Goal: Find specific page/section

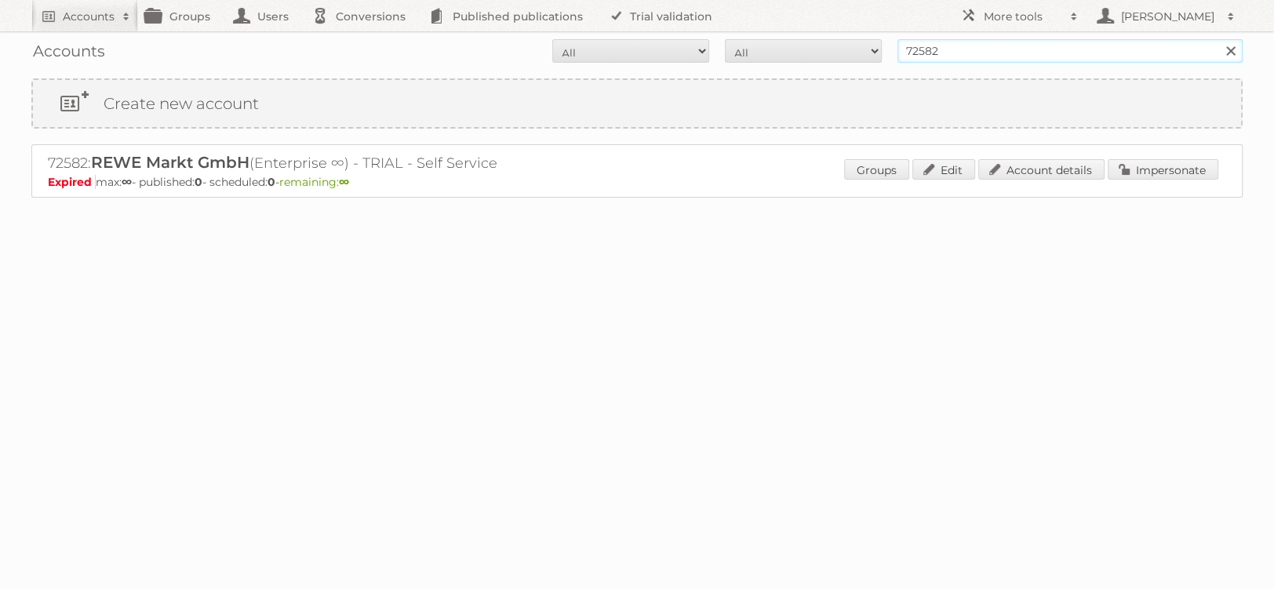
click at [1038, 51] on input "72582" at bounding box center [1069, 51] width 345 height 24
type input "netto"
click at [1218, 39] on input "Search" at bounding box center [1230, 51] width 24 height 24
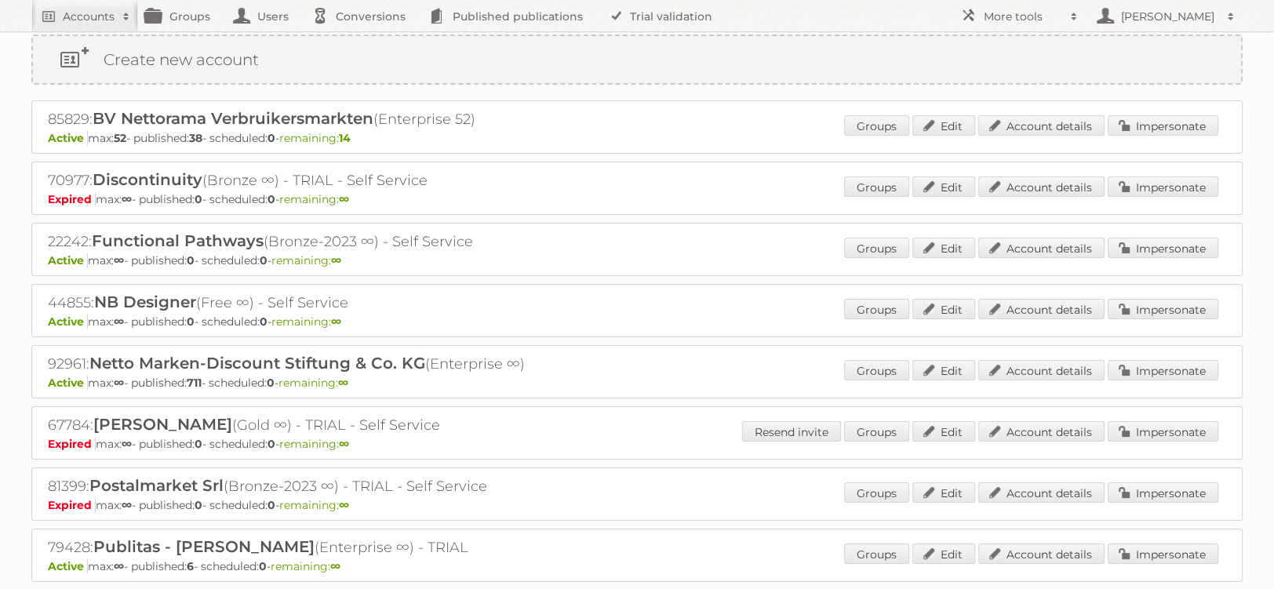
scroll to position [65, 0]
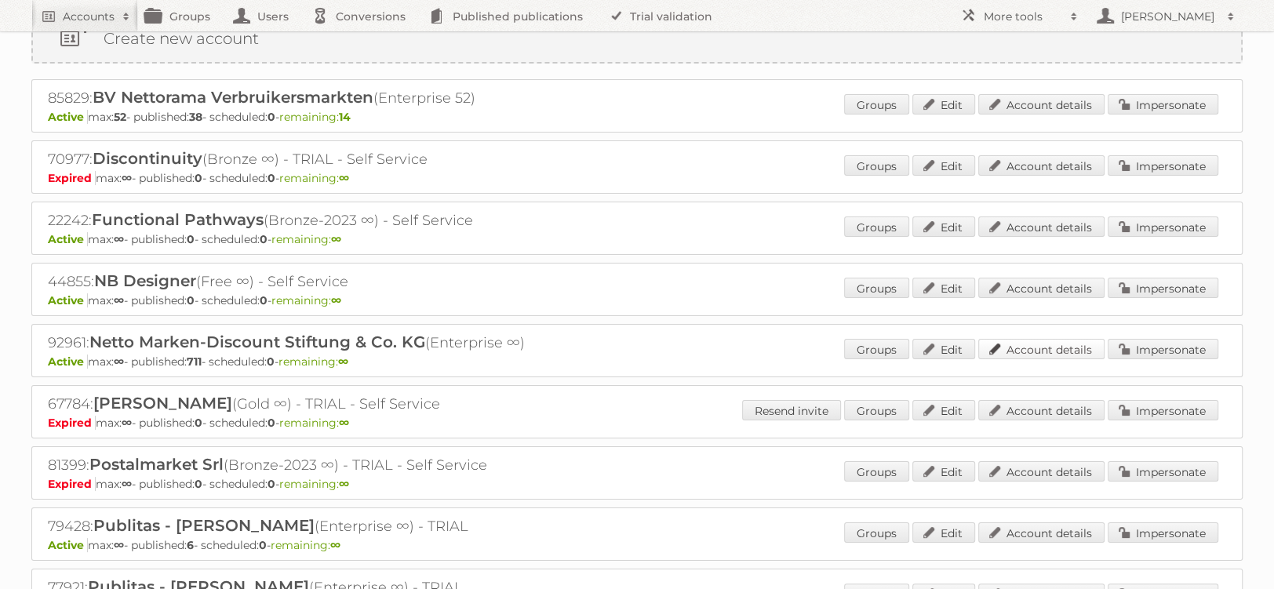
click at [1071, 343] on link "Account details" at bounding box center [1041, 349] width 126 height 20
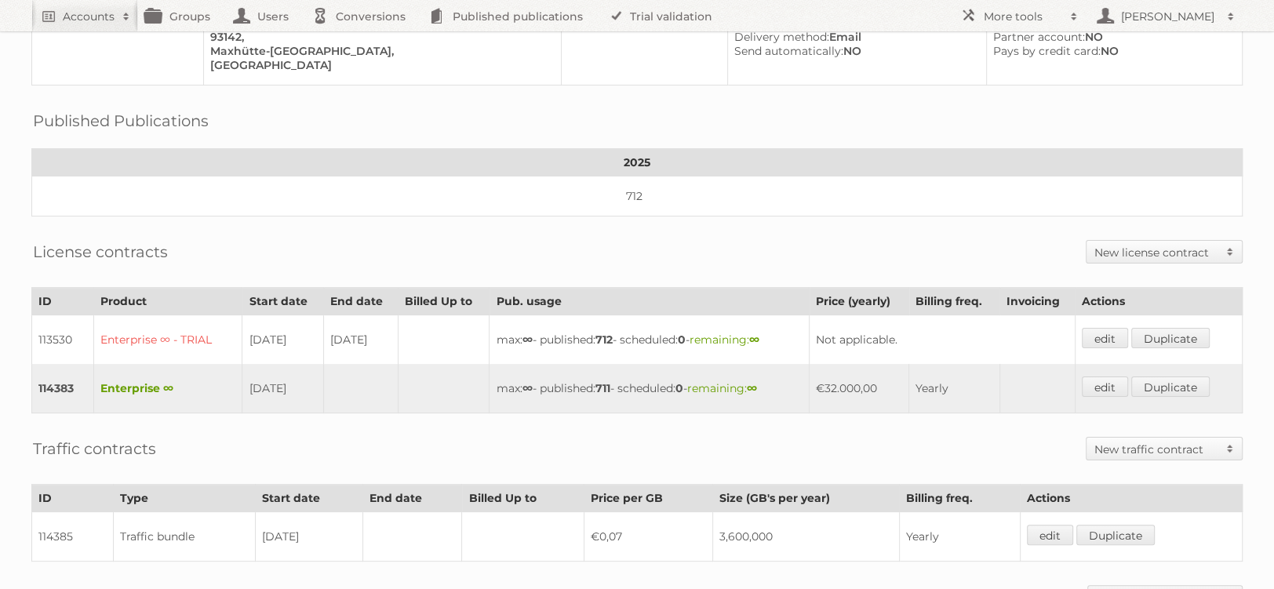
scroll to position [230, 0]
